Goal: Task Accomplishment & Management: Manage account settings

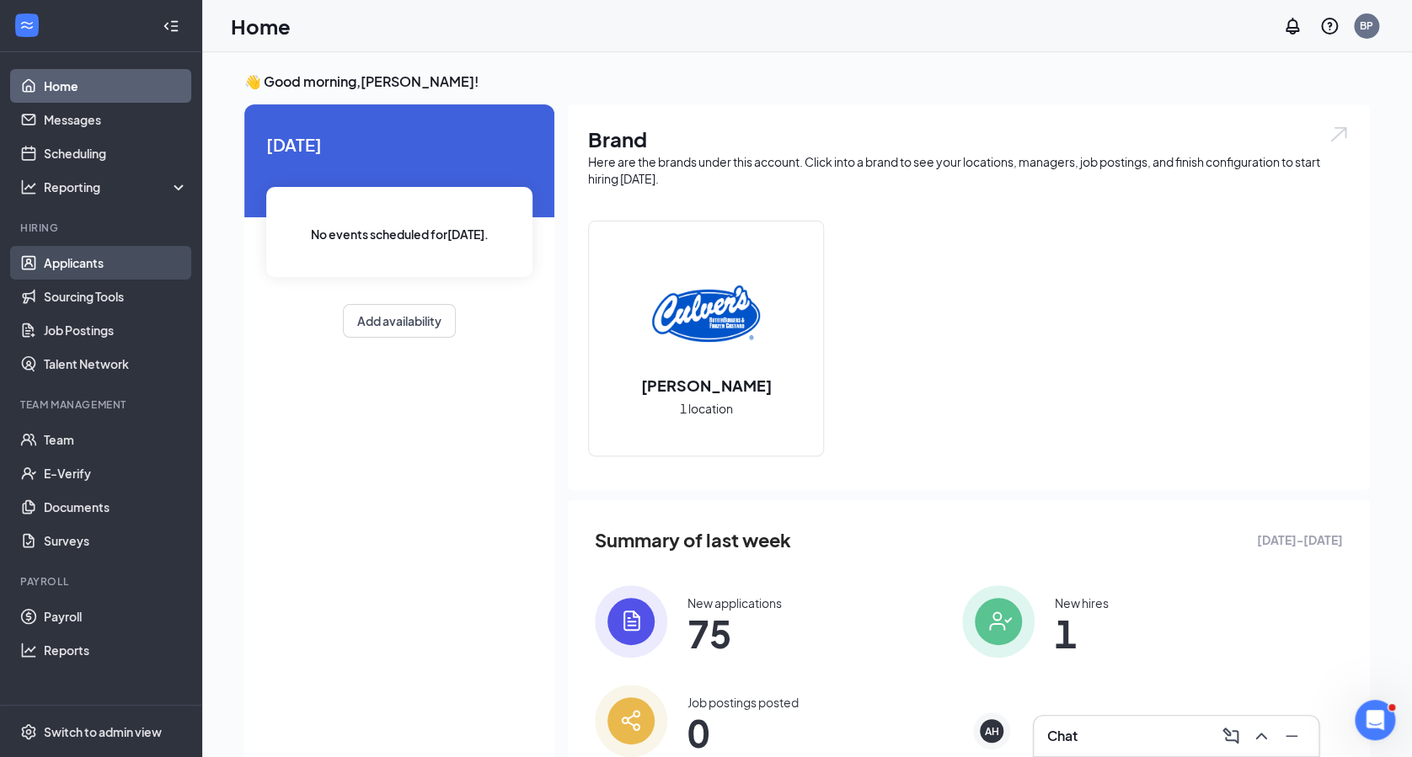
click at [94, 259] on link "Applicants" at bounding box center [116, 263] width 144 height 34
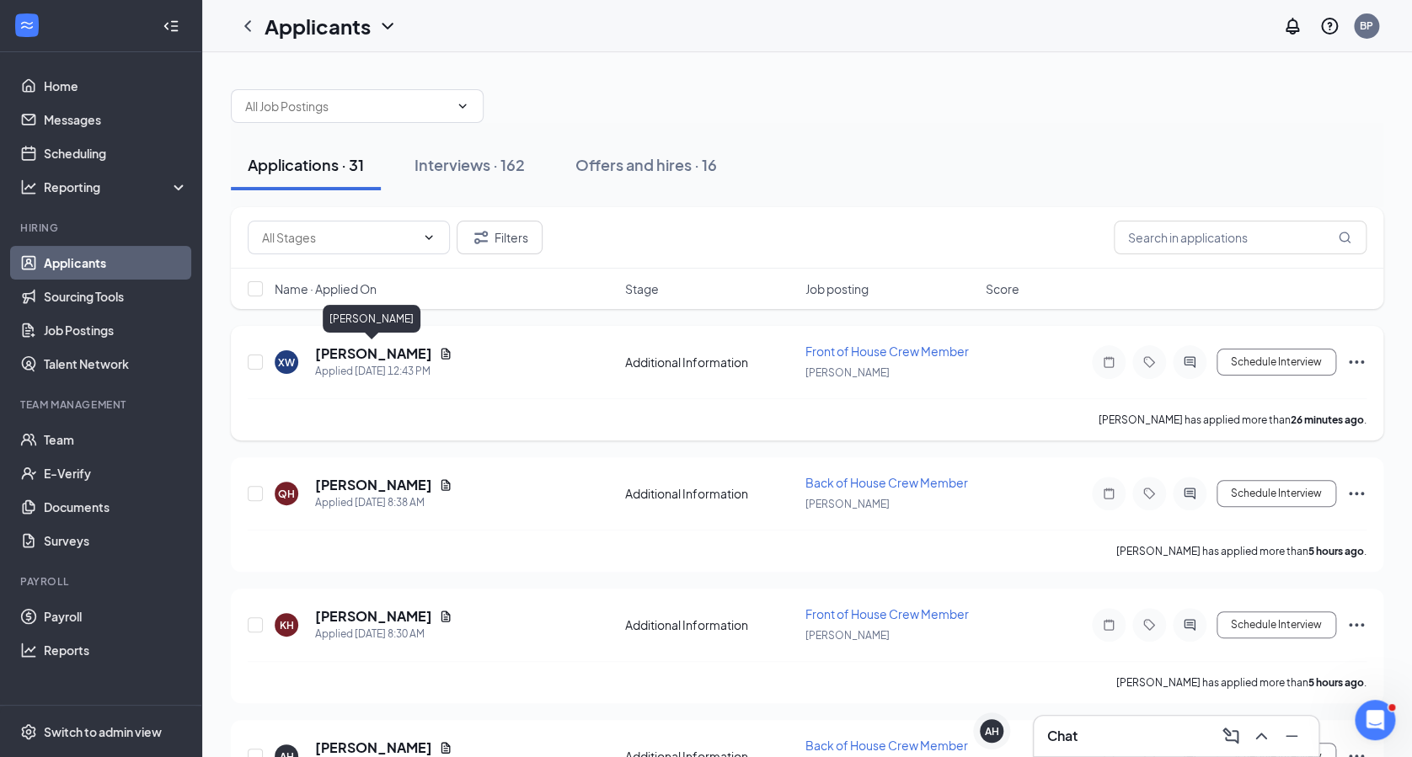
click at [344, 356] on h5 "[PERSON_NAME]" at bounding box center [373, 354] width 117 height 19
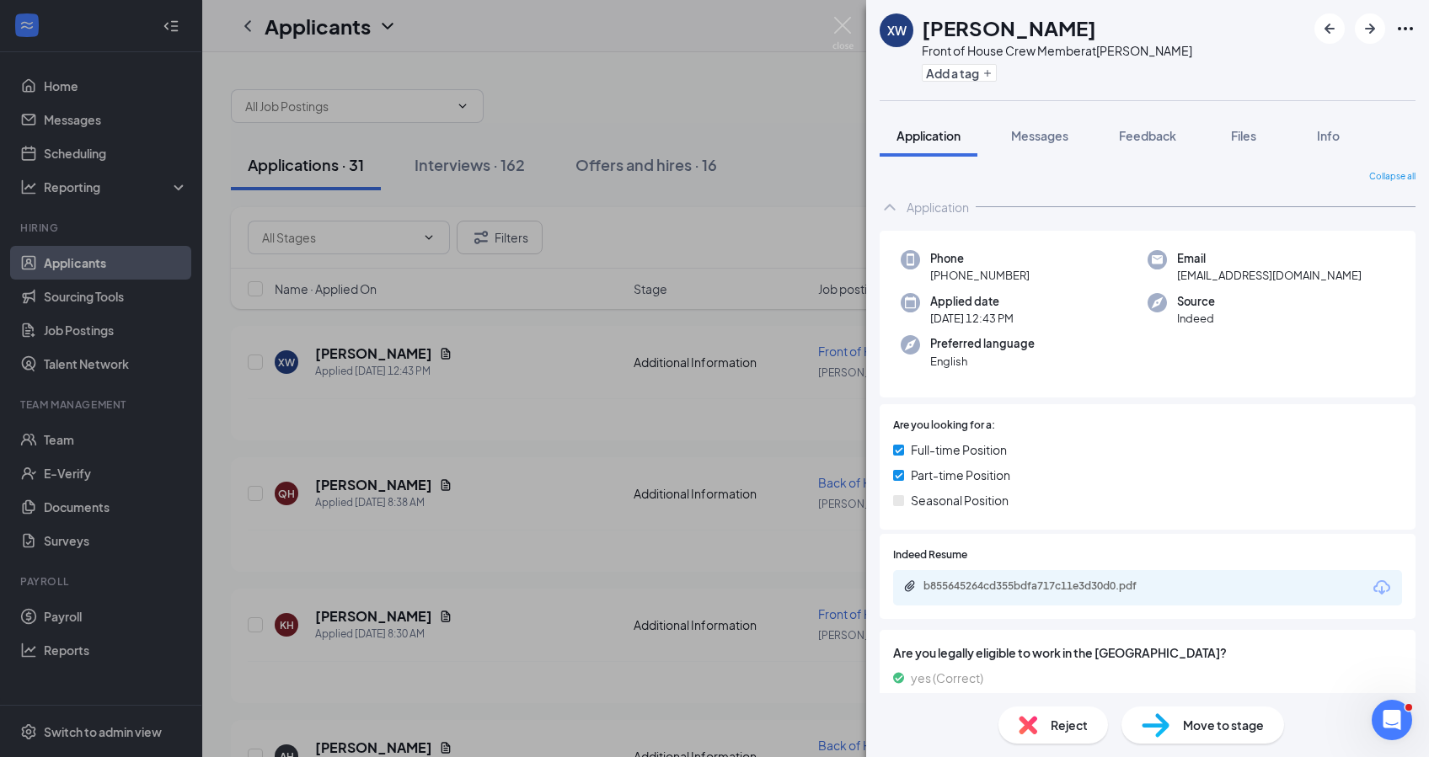
click at [1018, 577] on div "b855645264cd355bdfa717c11e3d30d0.pdf" at bounding box center [1147, 587] width 509 height 35
click at [1021, 584] on div "b855645264cd355bdfa717c11e3d30d0.pdf" at bounding box center [1041, 586] width 236 height 13
click at [516, 432] on div "XW [PERSON_NAME] Front of House Crew Member at [PERSON_NAME] Add a tag Applicat…" at bounding box center [714, 378] width 1429 height 757
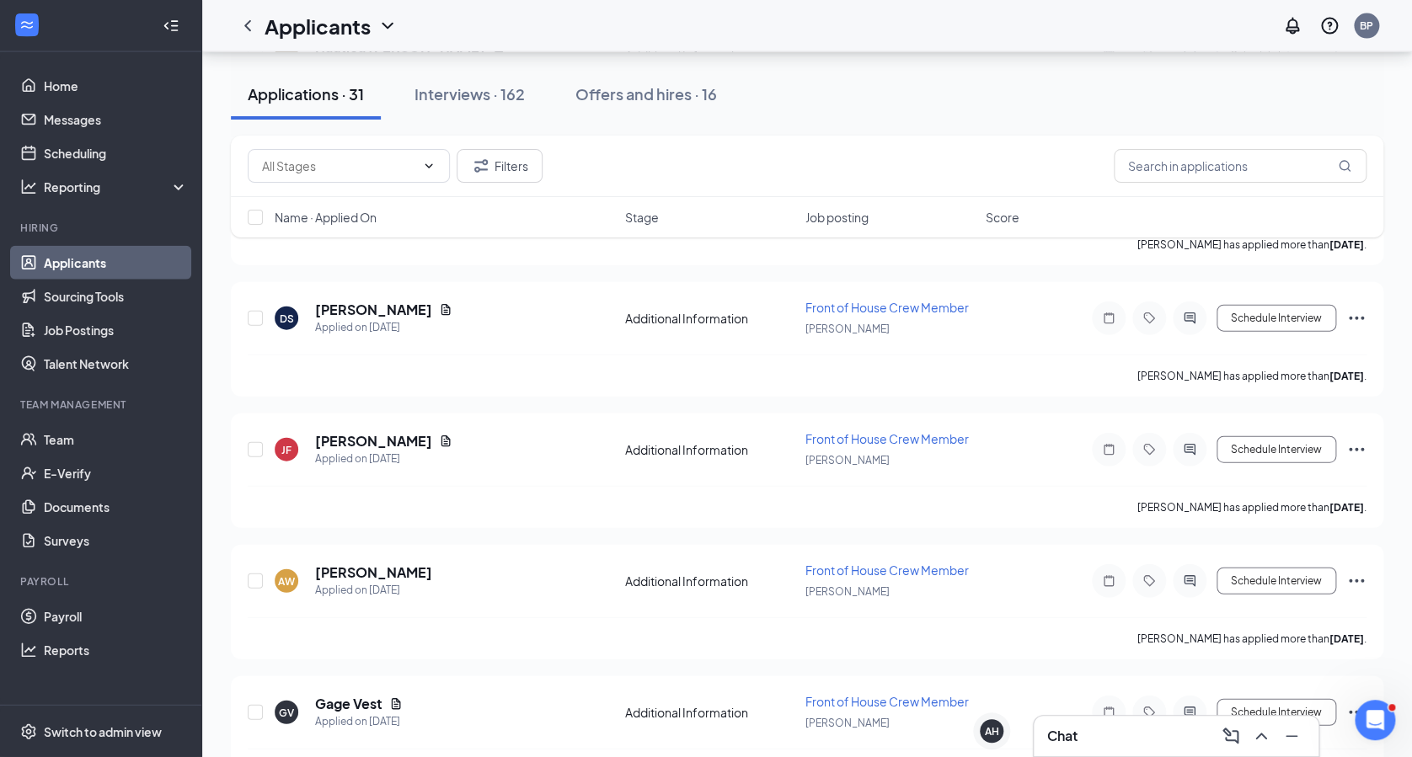
scroll to position [1841, 0]
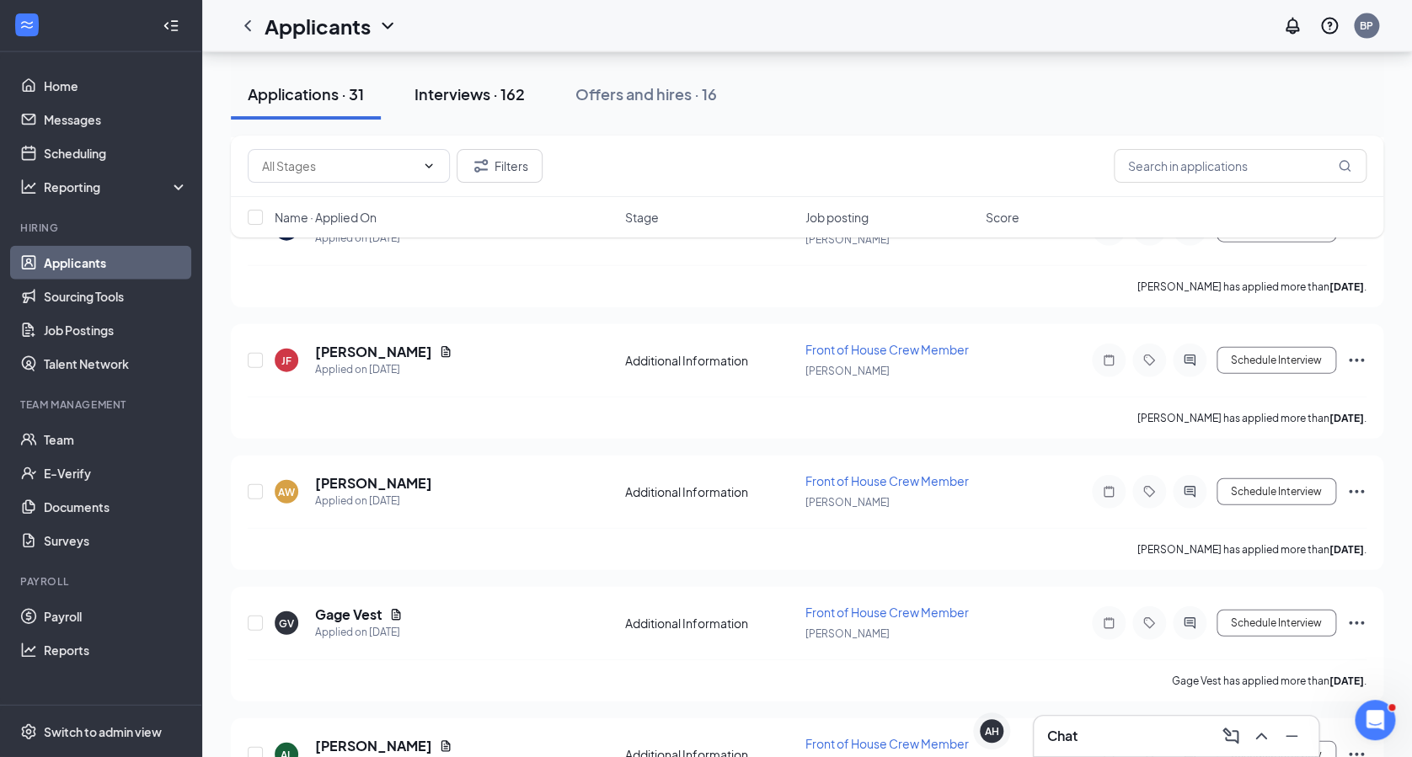
click at [424, 100] on div "Interviews · 162" at bounding box center [470, 93] width 110 height 21
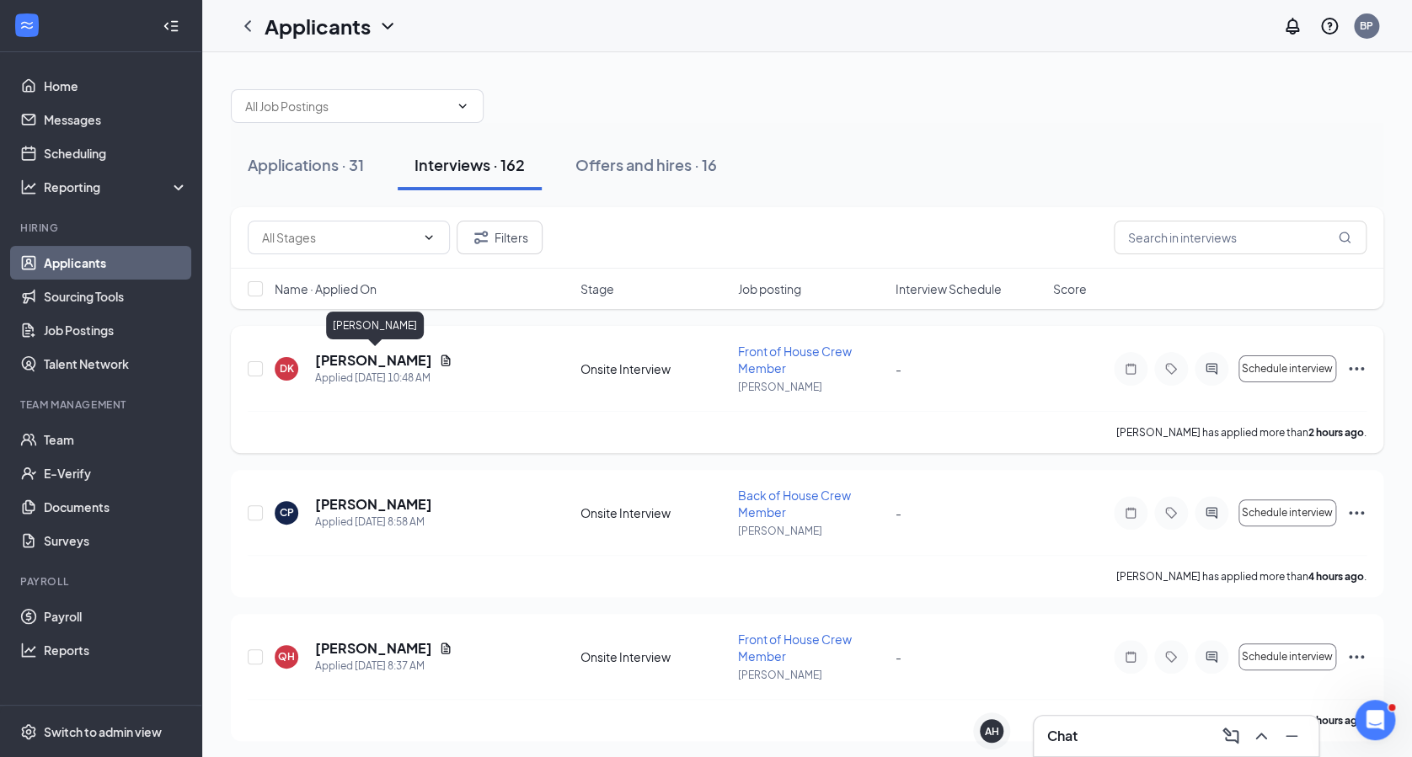
click at [384, 355] on h5 "[PERSON_NAME]" at bounding box center [373, 360] width 117 height 19
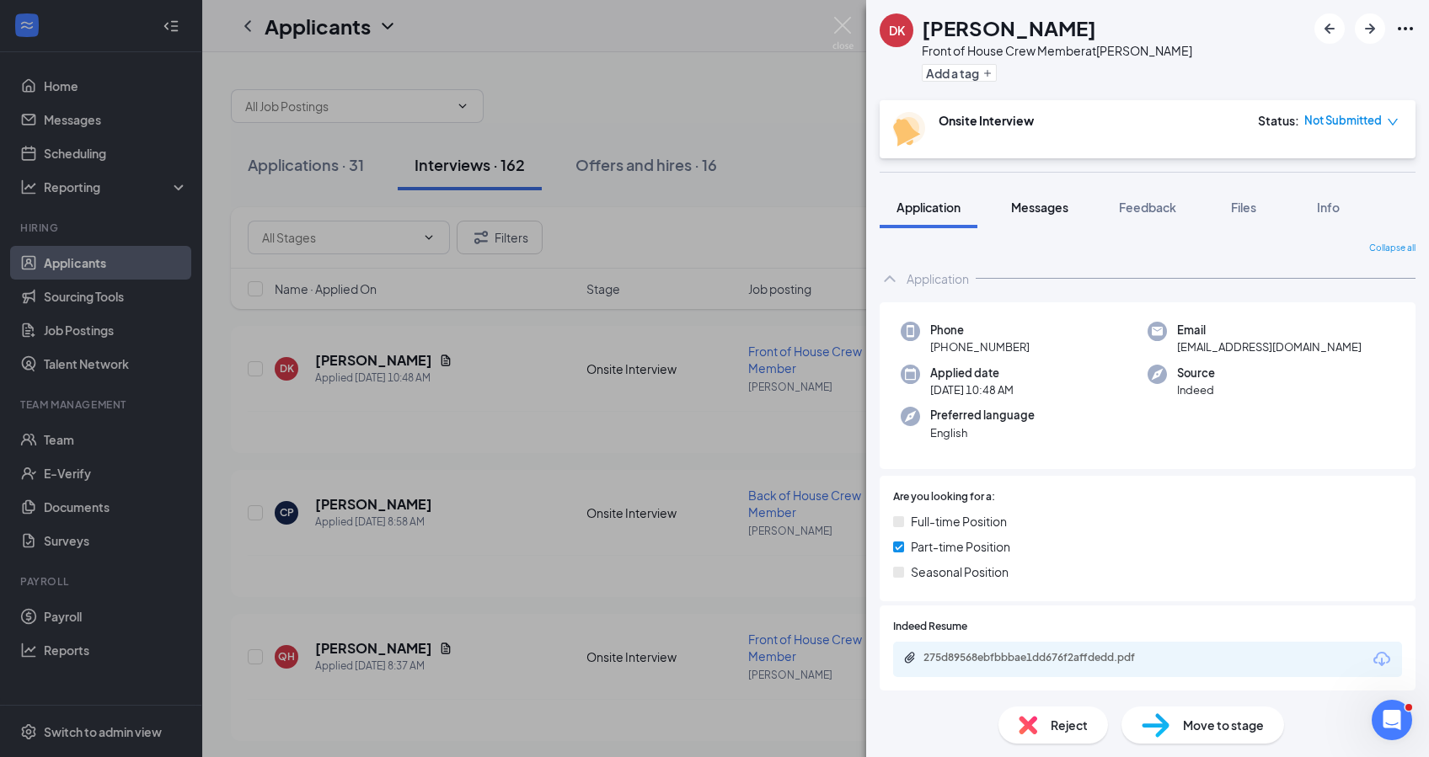
click at [1048, 206] on span "Messages" at bounding box center [1039, 207] width 57 height 15
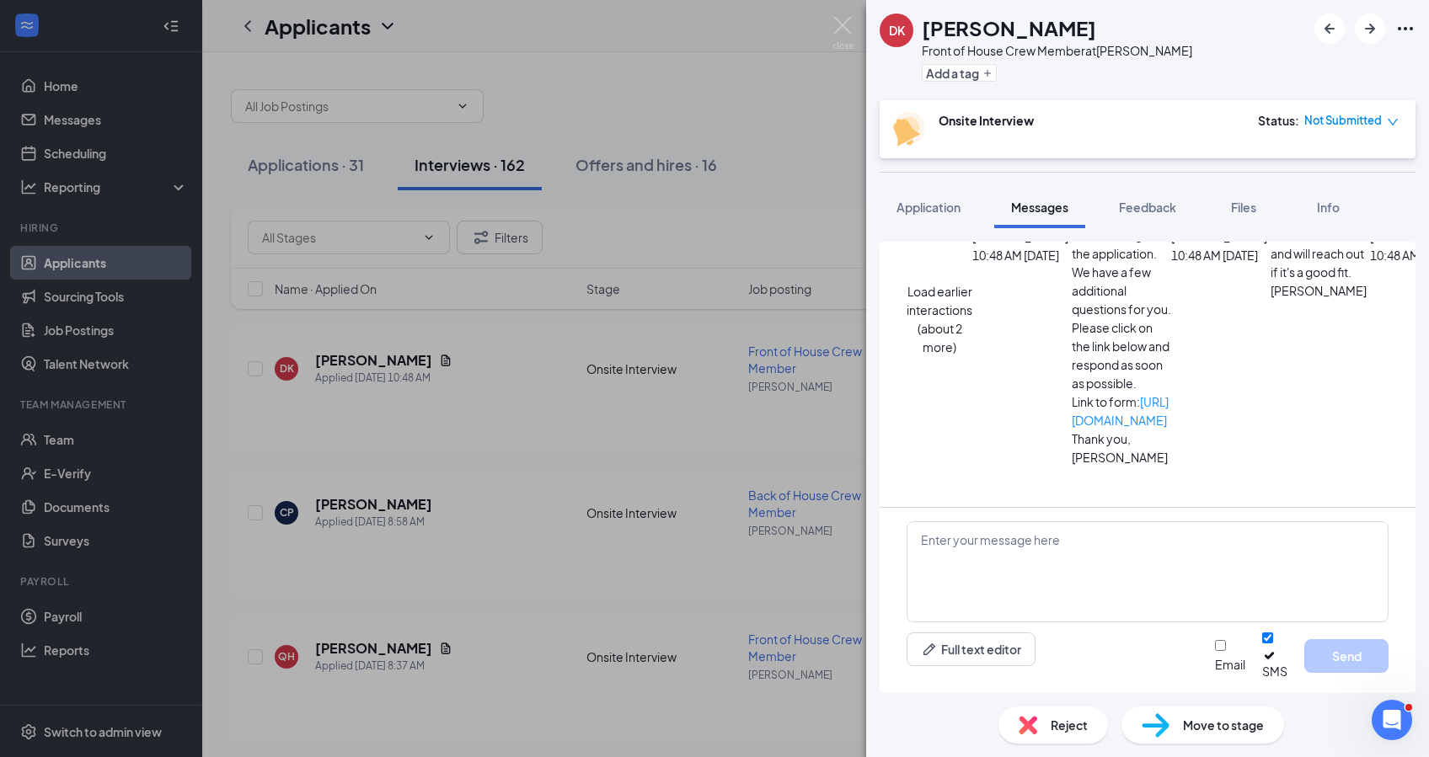
scroll to position [485, 0]
click at [931, 207] on span "Application" at bounding box center [928, 207] width 64 height 15
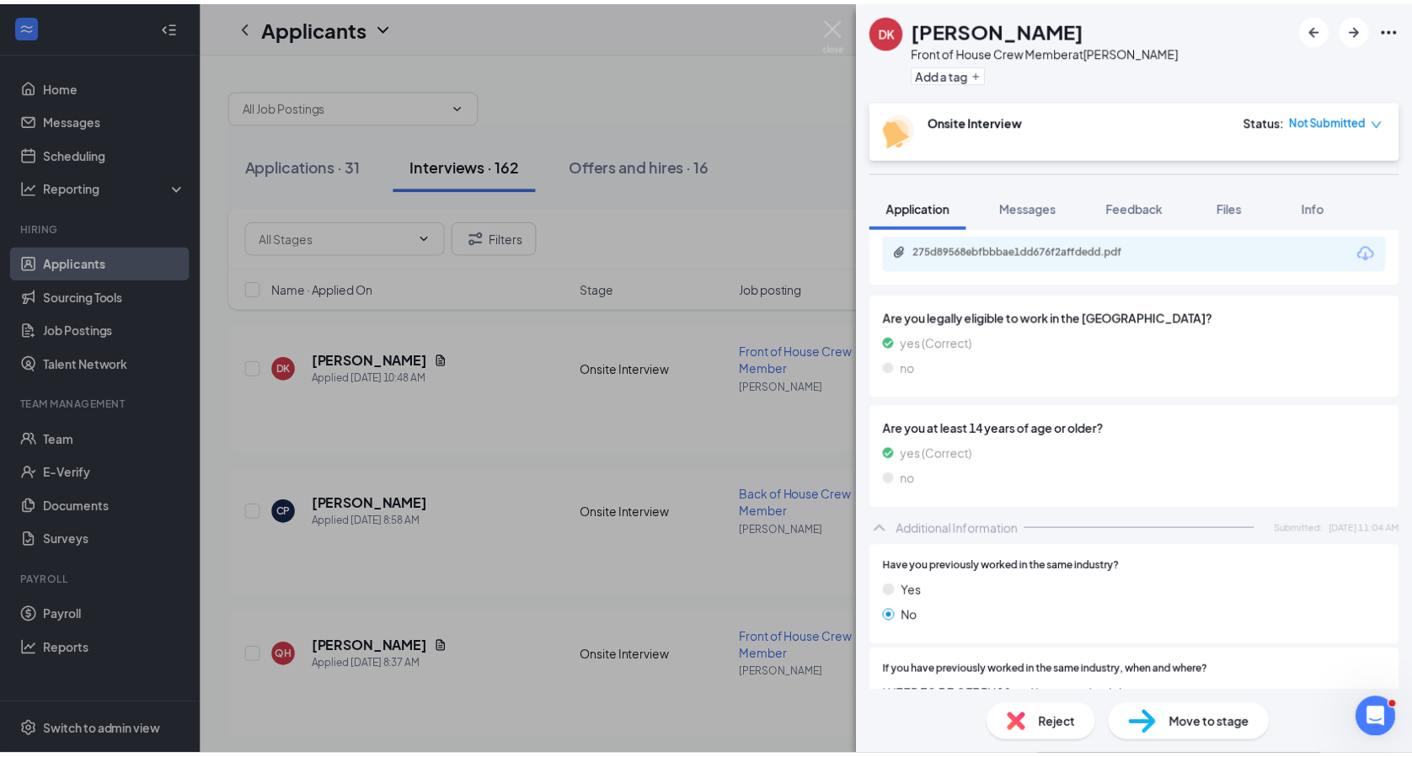
scroll to position [760, 0]
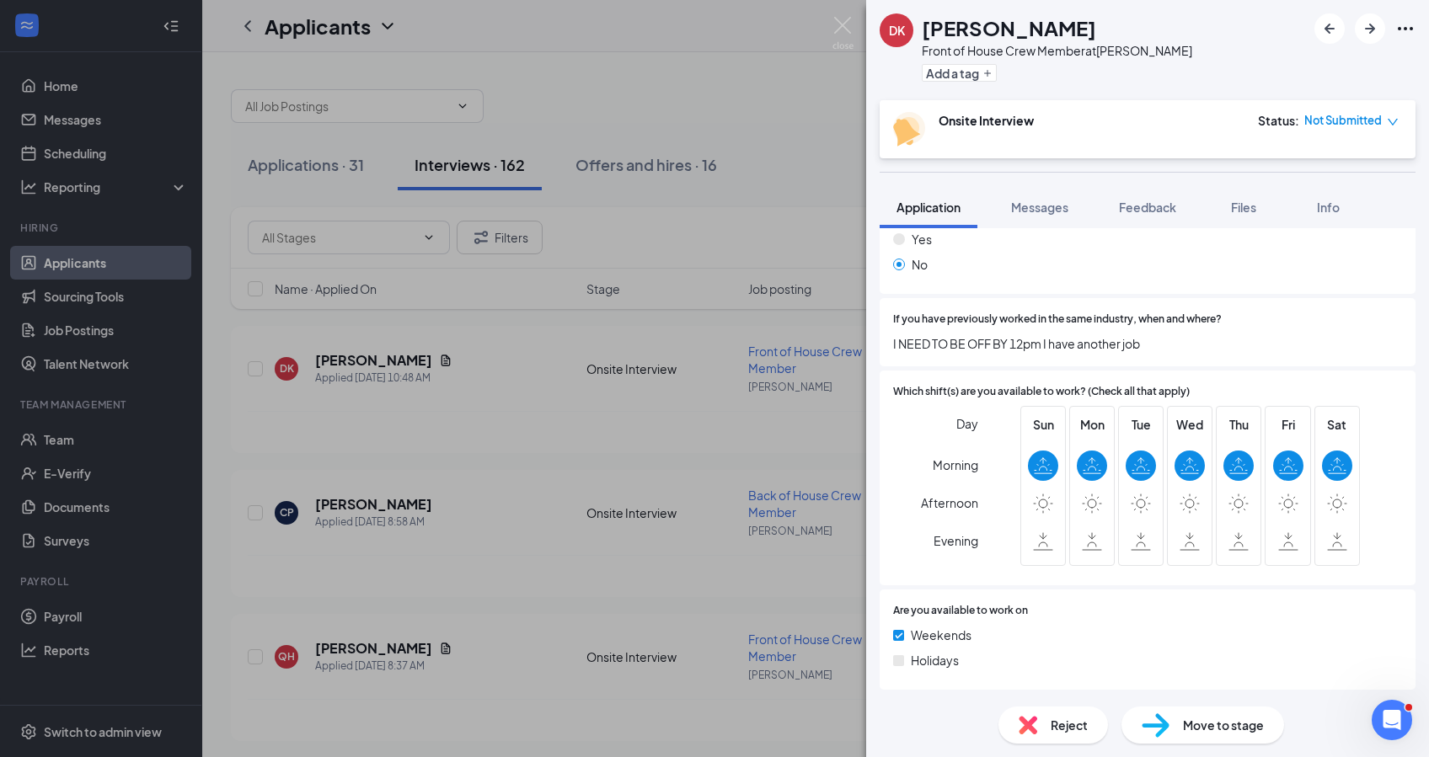
click at [227, 292] on div "DK [PERSON_NAME] Front of House Crew Member at [PERSON_NAME] Add a tag Onsite I…" at bounding box center [714, 378] width 1429 height 757
click at [332, 163] on div "DK [PERSON_NAME] Front of House Crew Member at [PERSON_NAME] Add a tag Onsite I…" at bounding box center [714, 378] width 1429 height 757
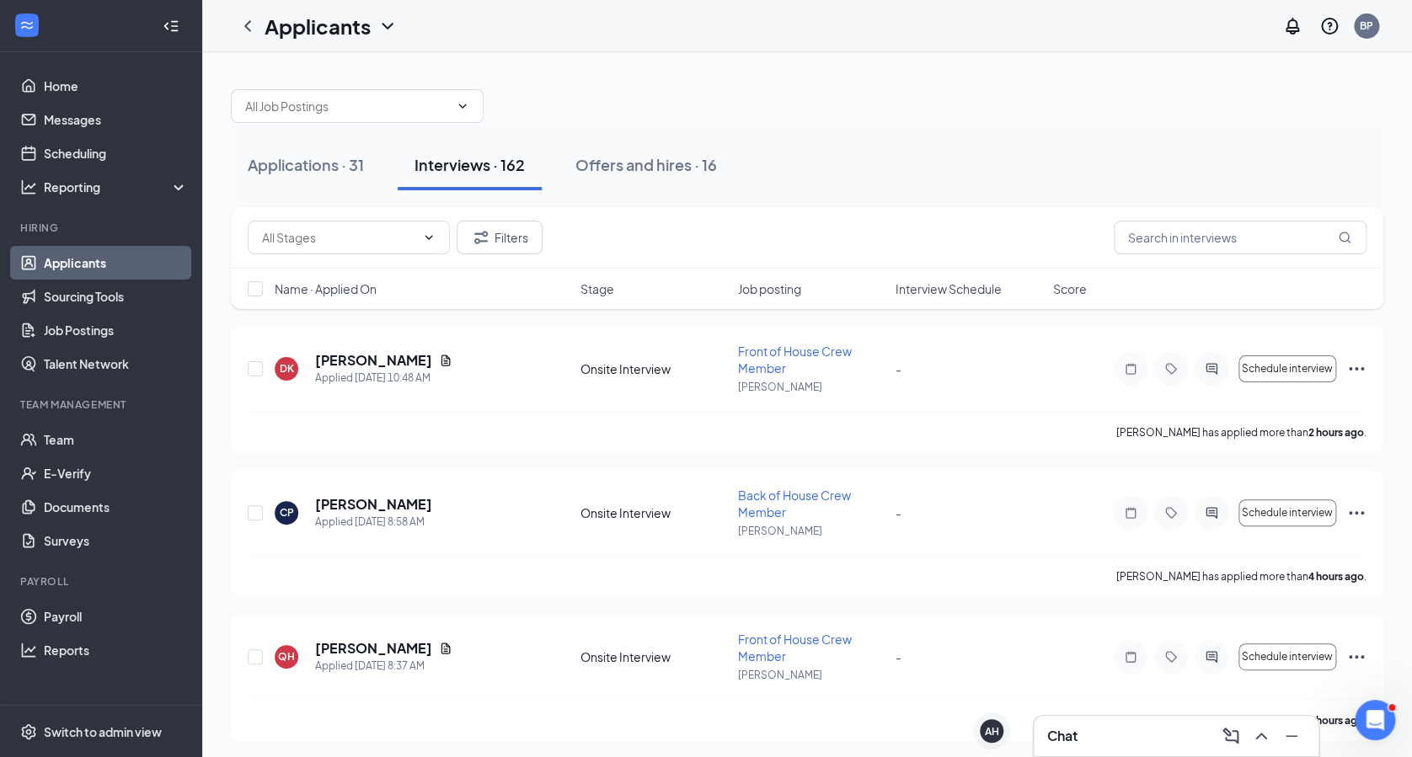
click at [332, 163] on div "Applications · 31" at bounding box center [306, 164] width 116 height 21
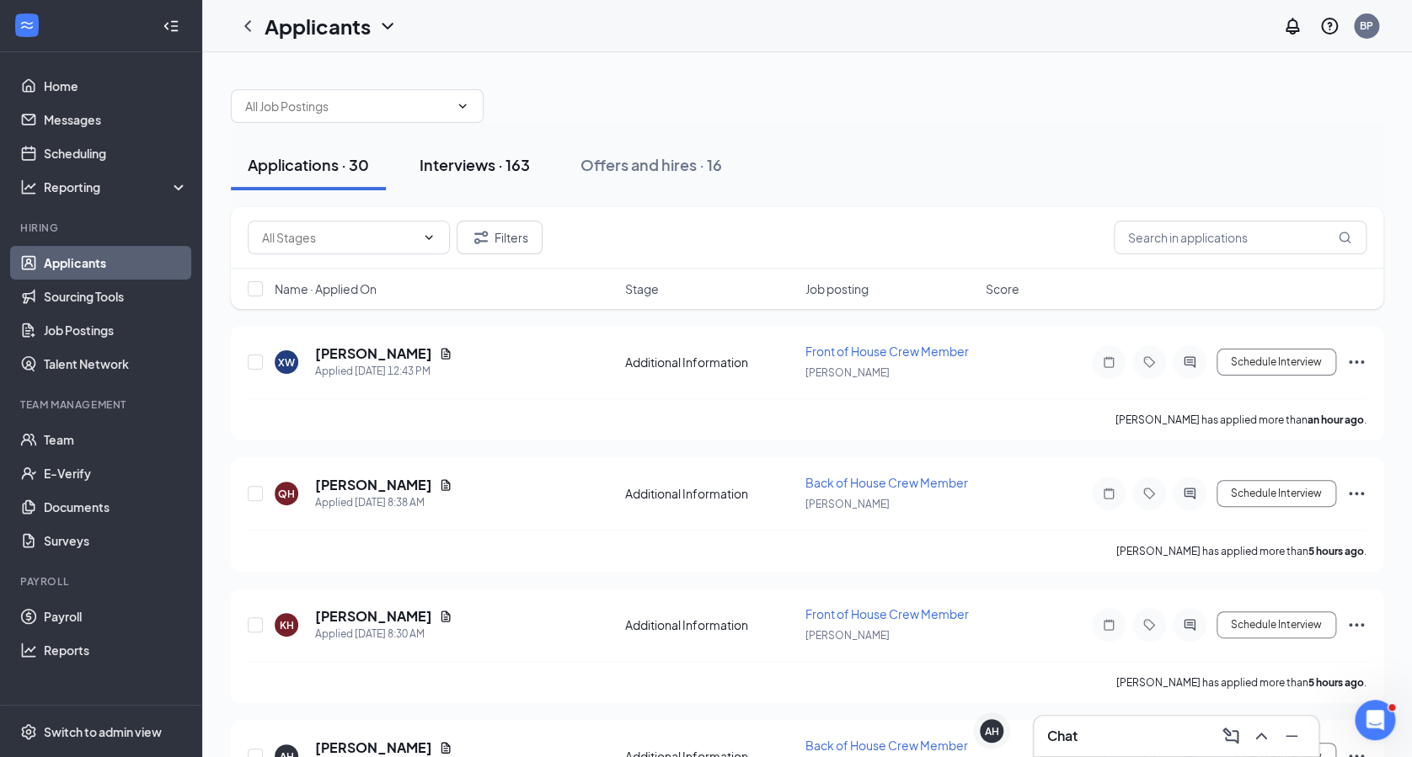
click at [451, 156] on div "Interviews · 163" at bounding box center [475, 164] width 110 height 21
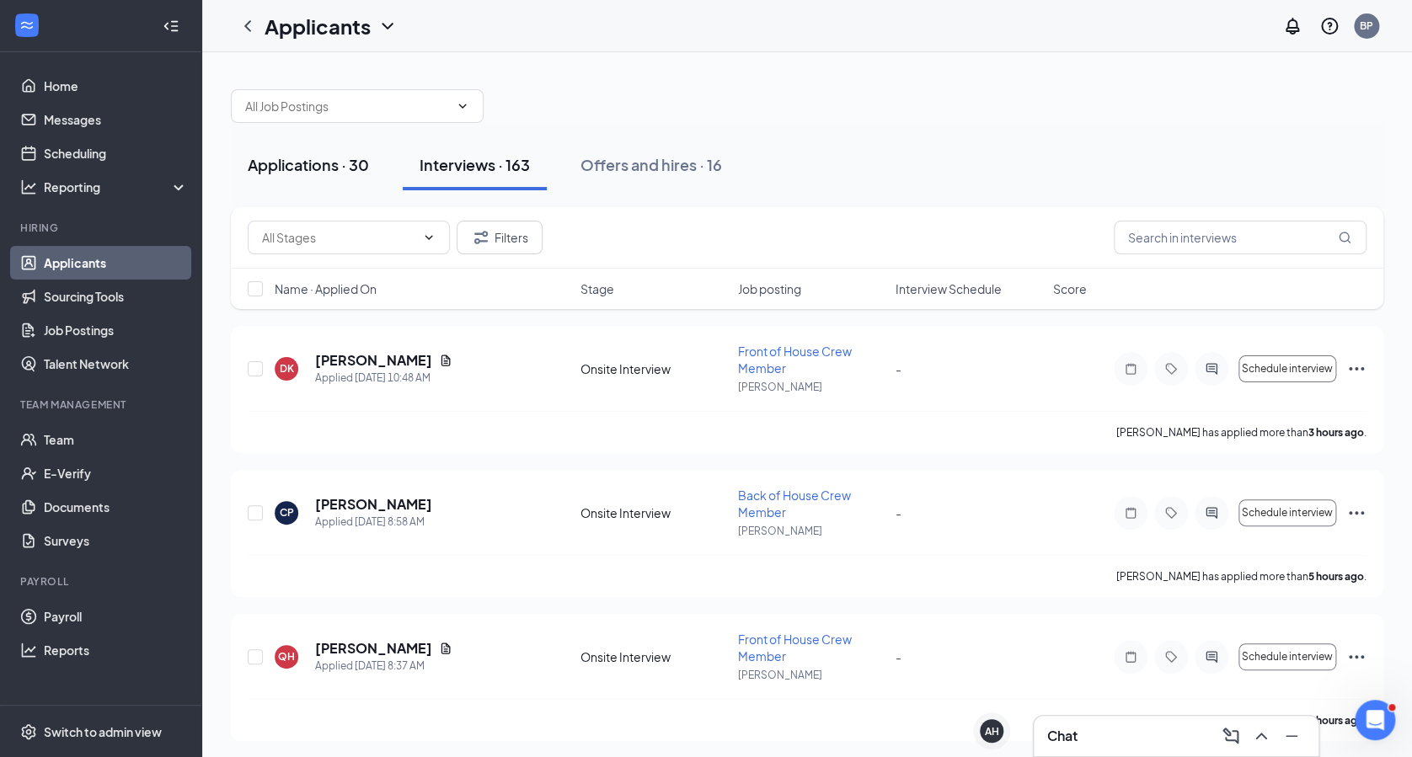
click at [334, 162] on div "Applications · 30" at bounding box center [308, 164] width 121 height 21
